Goal: Information Seeking & Learning: Check status

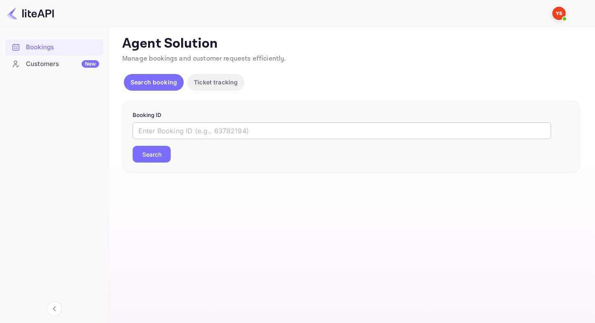
click at [151, 130] on input "text" at bounding box center [342, 131] width 418 height 17
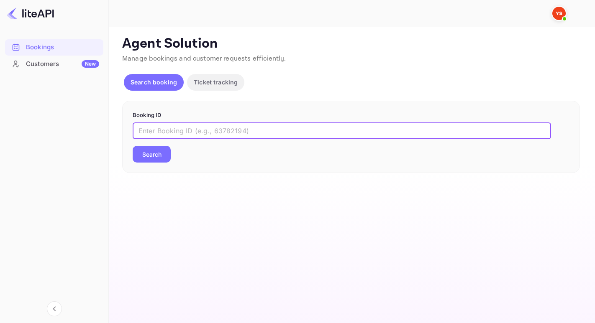
paste input "8911745"
type input "8911745"
click at [133, 146] on button "Search" at bounding box center [152, 154] width 38 height 17
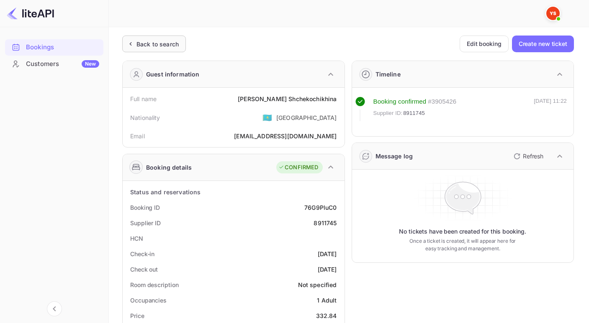
click at [145, 44] on div "Back to search" at bounding box center [157, 44] width 42 height 9
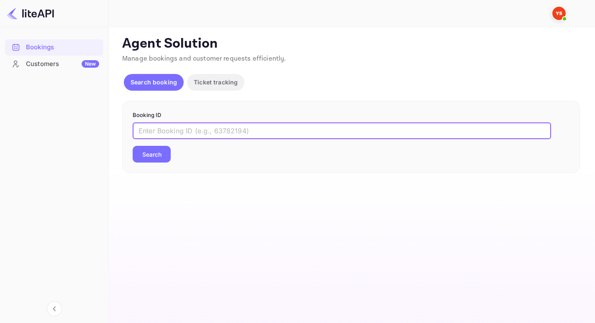
click at [168, 130] on input "text" at bounding box center [342, 131] width 418 height 17
paste input "8106718"
type input "8106718"
click at [133, 146] on button "Search" at bounding box center [152, 154] width 38 height 17
